Goal: Find contact information: Find contact information

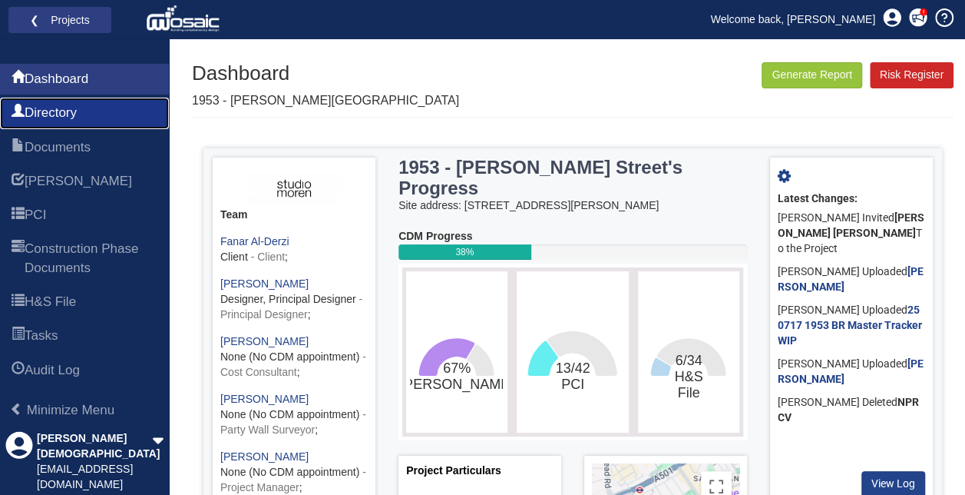
click at [58, 122] on span "Directory" at bounding box center [51, 113] width 52 height 18
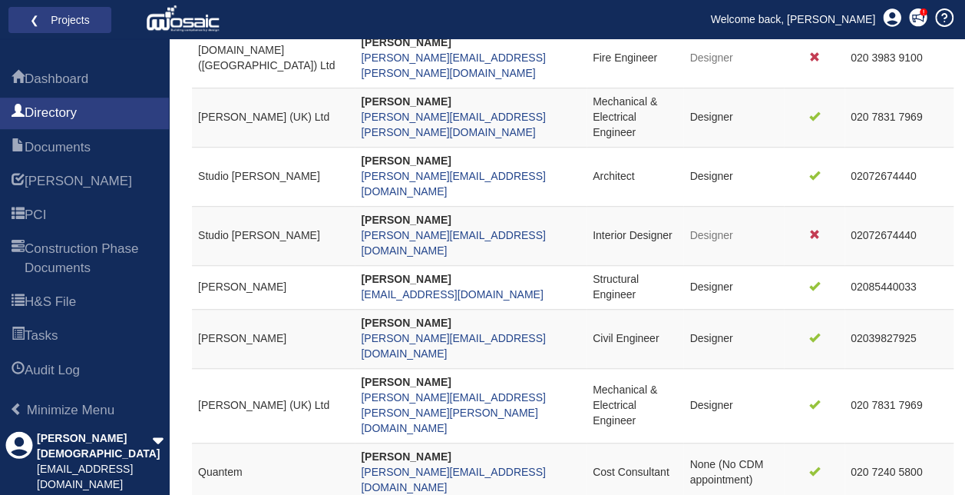
scroll to position [461, 0]
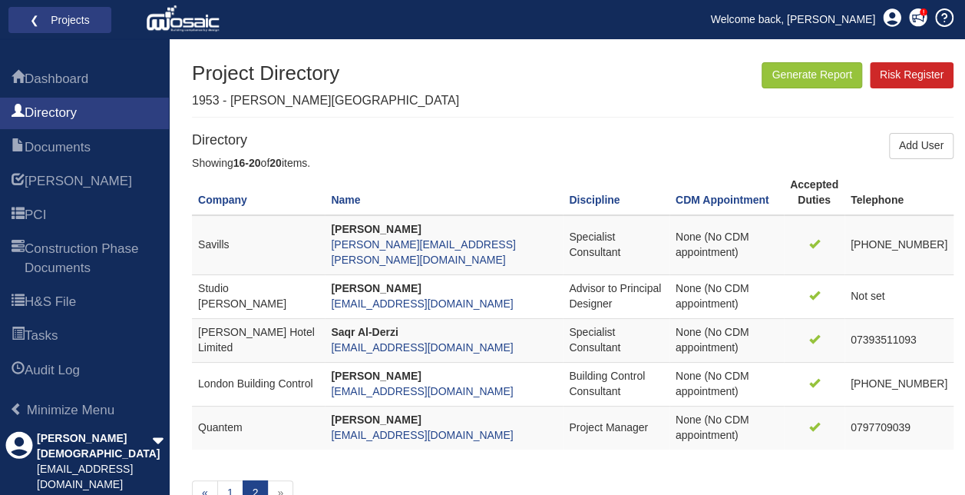
click at [258, 452] on div "Showing 16-20 of 20 items. Company Name Discipline CDM Appointment Accepted Dut…" at bounding box center [573, 341] width 762 height 370
click at [232, 480] on link "1" at bounding box center [230, 493] width 26 height 26
click at [228, 480] on link "1" at bounding box center [230, 493] width 26 height 26
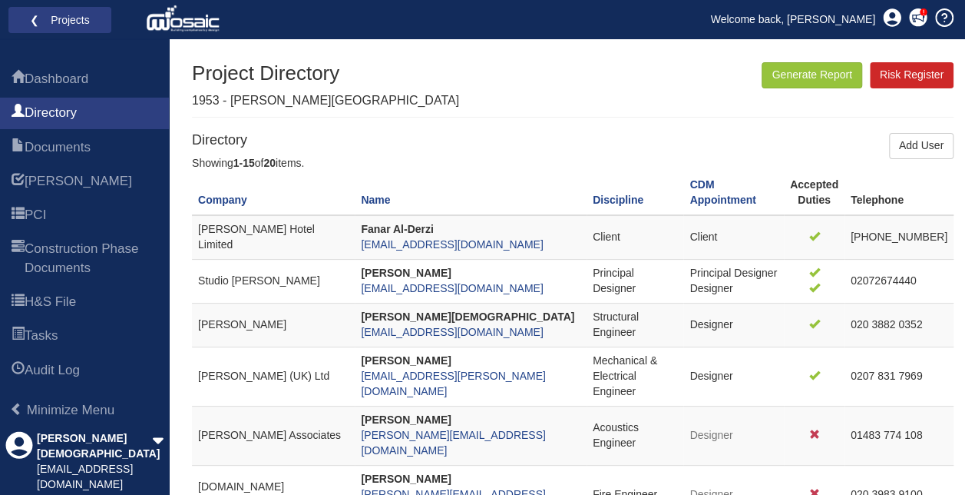
click at [228, 331] on td "[PERSON_NAME]" at bounding box center [273, 325] width 163 height 44
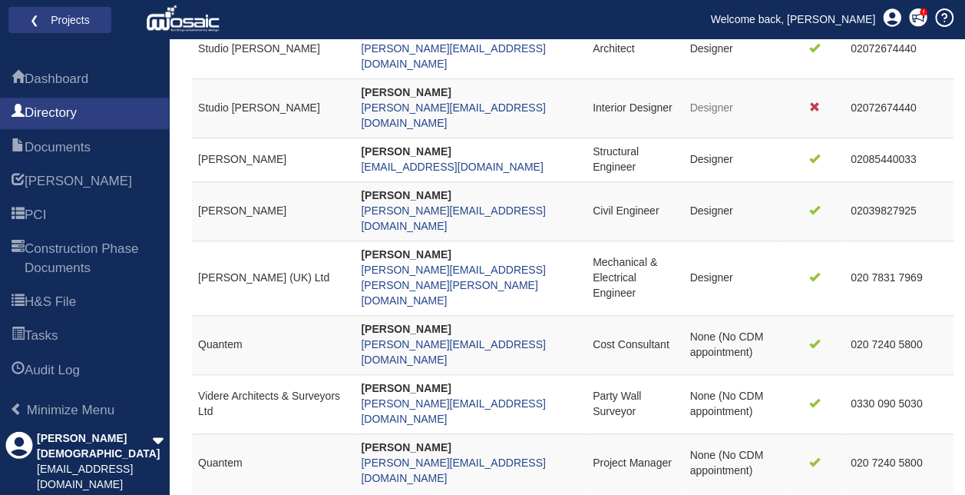
scroll to position [614, 0]
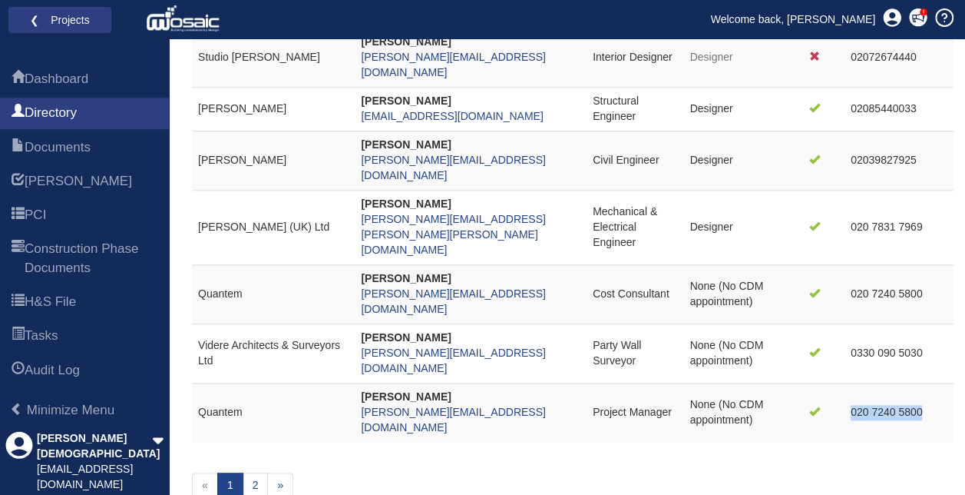
drag, startPoint x: 941, startPoint y: 232, endPoint x: 869, endPoint y: 234, distance: 72.2
click at [869, 382] on td "020 7240 5800" at bounding box center [899, 411] width 109 height 58
copy td "020 7240 5800"
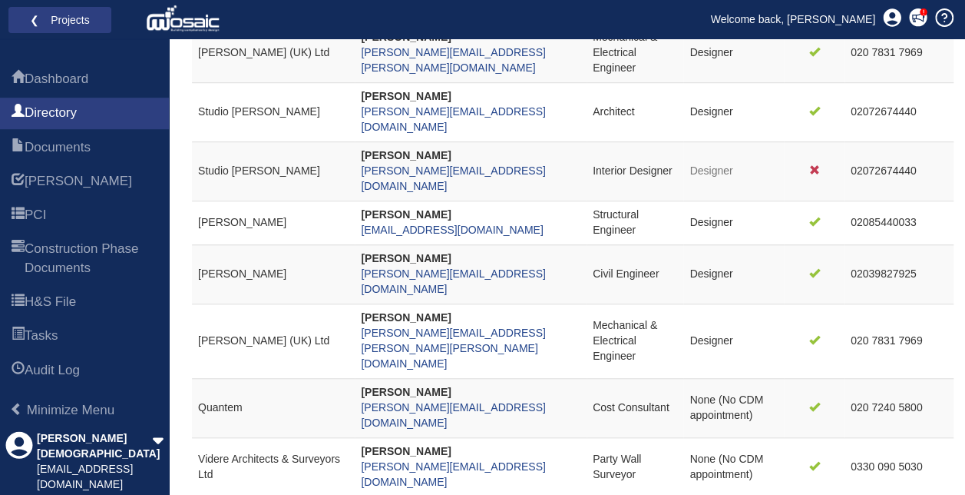
scroll to position [502, 0]
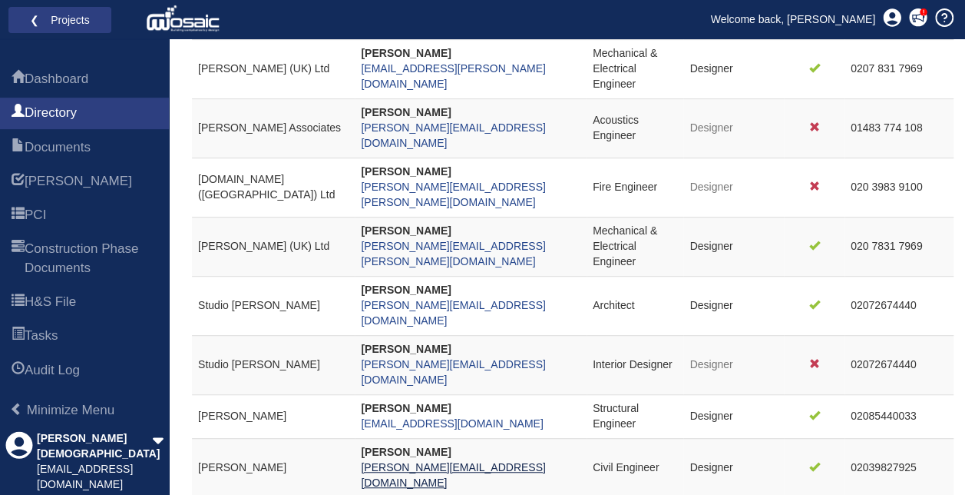
scroll to position [611, 0]
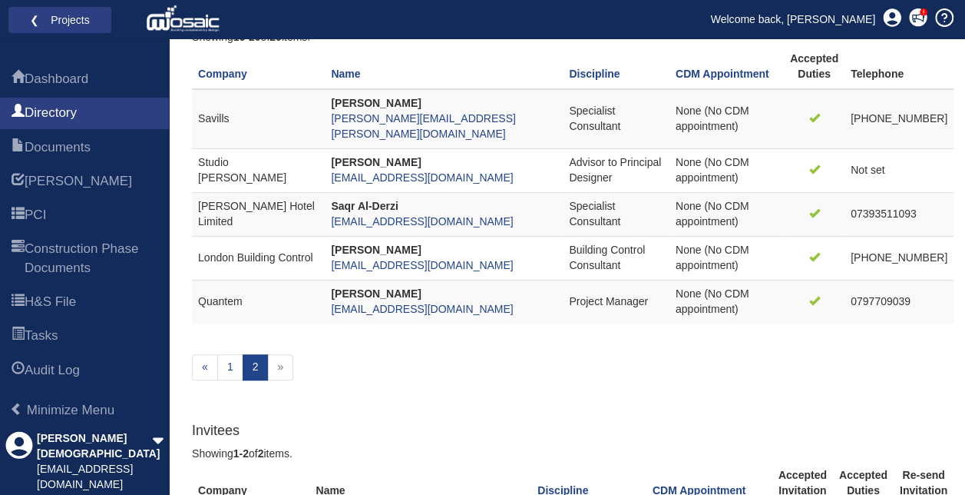
scroll to position [221, 0]
